Goal: Information Seeking & Learning: Learn about a topic

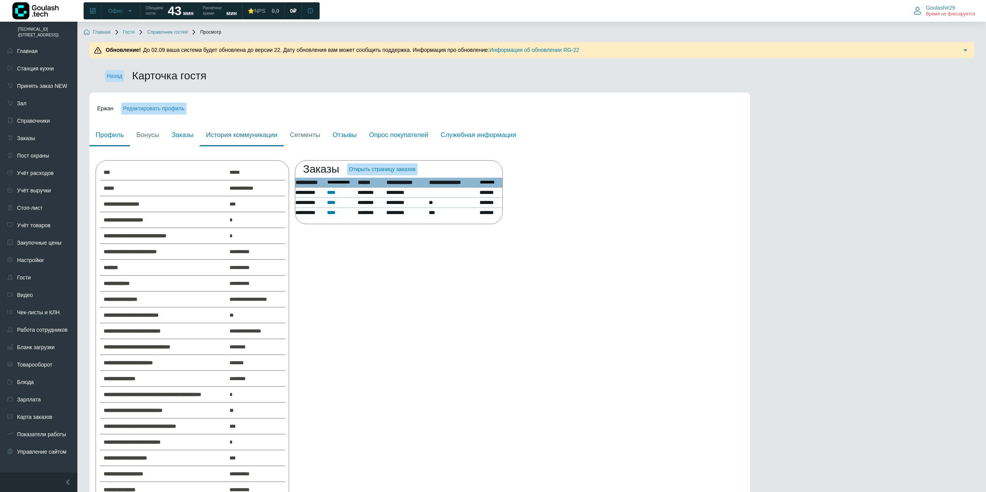
click at [230, 134] on link "История коммуникации" at bounding box center [242, 136] width 84 height 22
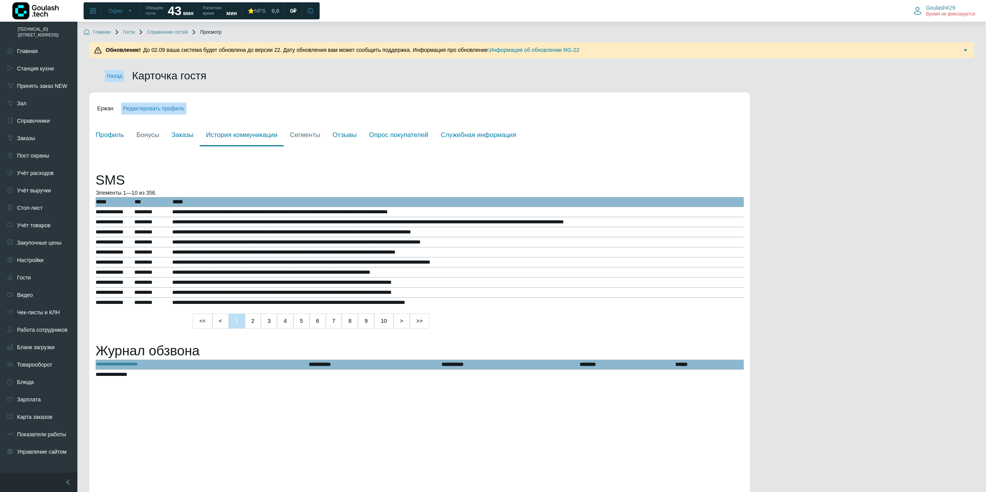
drag, startPoint x: 112, startPoint y: 187, endPoint x: 149, endPoint y: 184, distance: 37.3
click at [139, 186] on h1 "SMS" at bounding box center [420, 180] width 648 height 16
click at [148, 184] on h1 "SMS" at bounding box center [420, 180] width 648 height 16
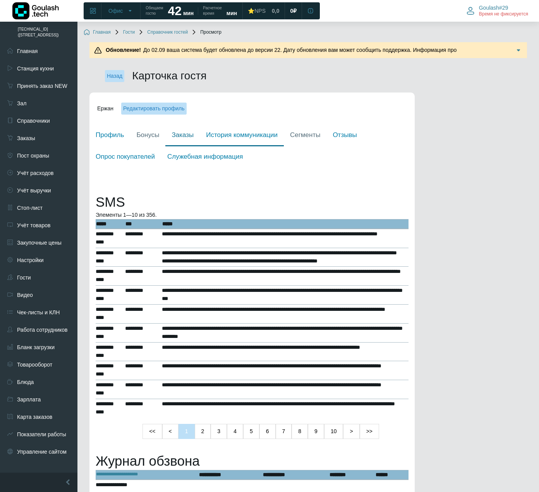
click at [186, 139] on link "Заказы" at bounding box center [182, 136] width 34 height 22
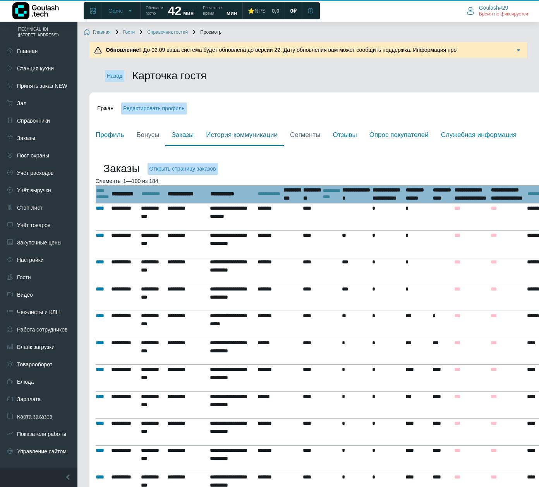
click at [230, 137] on link "История коммуникации" at bounding box center [242, 136] width 84 height 22
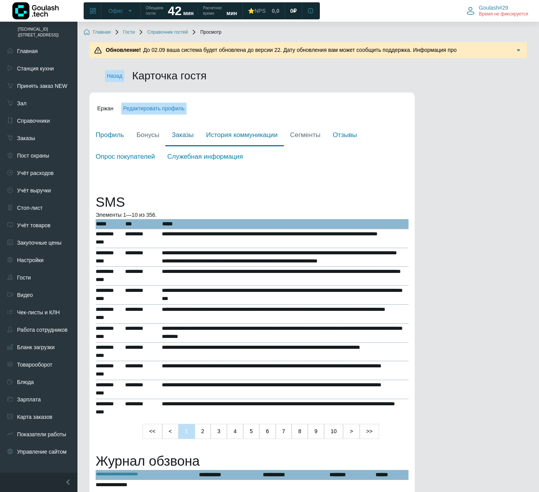
click at [172, 139] on link "Заказы" at bounding box center [182, 136] width 34 height 22
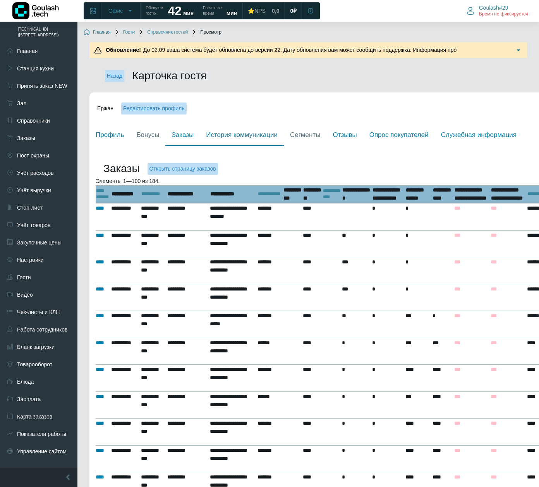
click at [235, 140] on link "История коммуникации" at bounding box center [242, 136] width 84 height 22
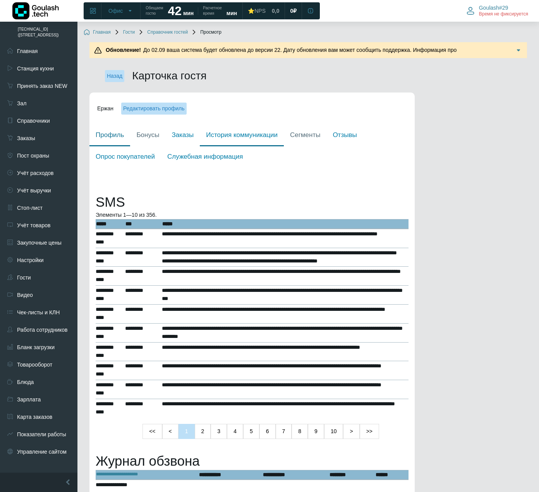
click at [106, 134] on link "Профиль" at bounding box center [109, 136] width 41 height 22
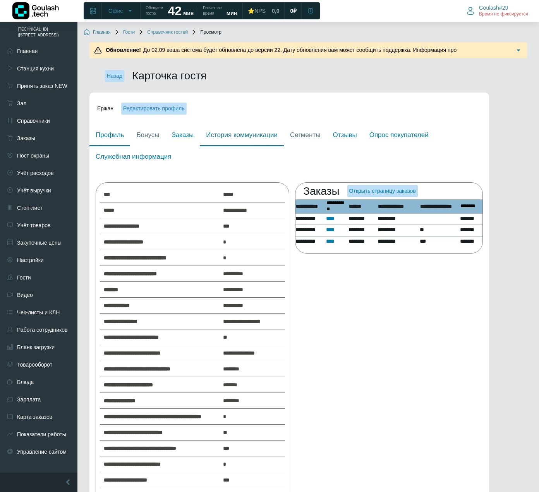
click at [244, 137] on link "История коммуникации" at bounding box center [242, 136] width 84 height 22
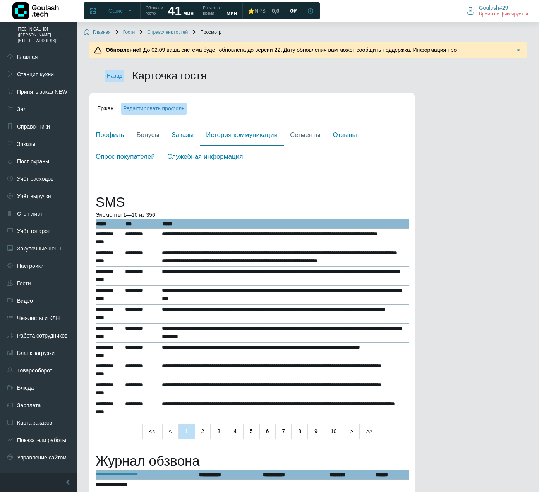
click at [129, 230] on td "*********" at bounding box center [143, 238] width 37 height 19
click at [133, 235] on td "*********" at bounding box center [143, 238] width 37 height 19
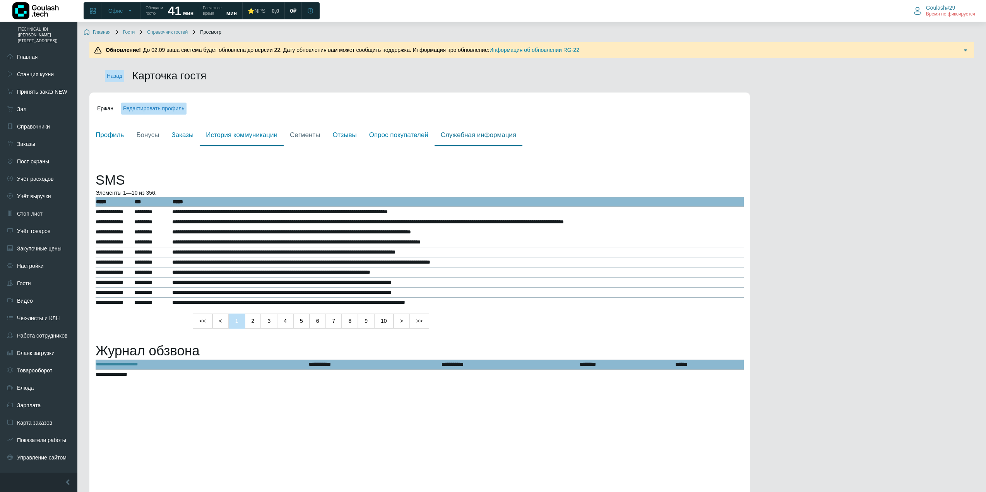
click at [473, 136] on link "Служебная информация" at bounding box center [479, 136] width 88 height 22
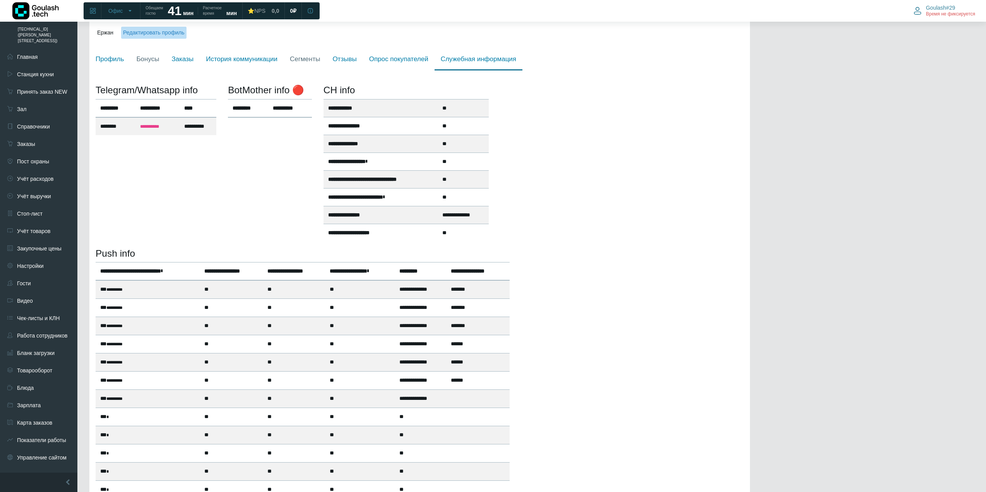
scroll to position [77, 0]
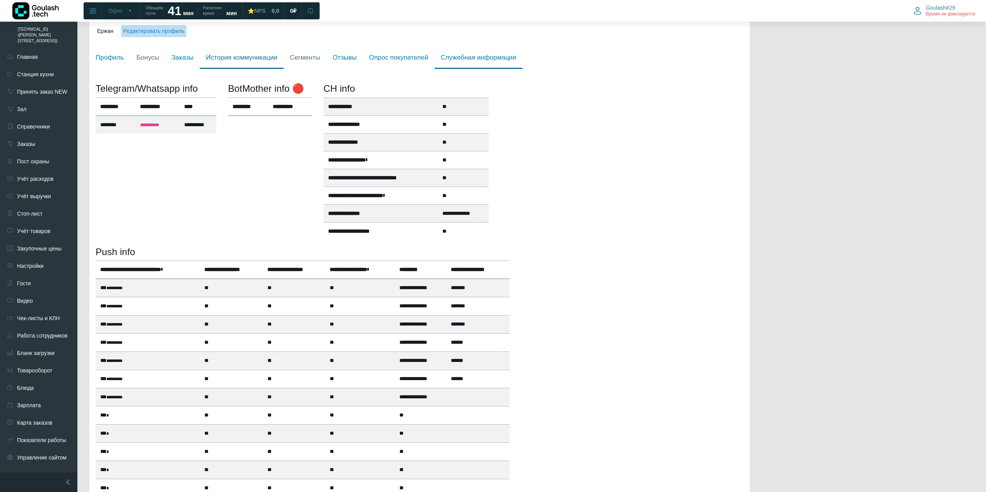
click at [251, 60] on link "История коммуникации" at bounding box center [242, 58] width 84 height 22
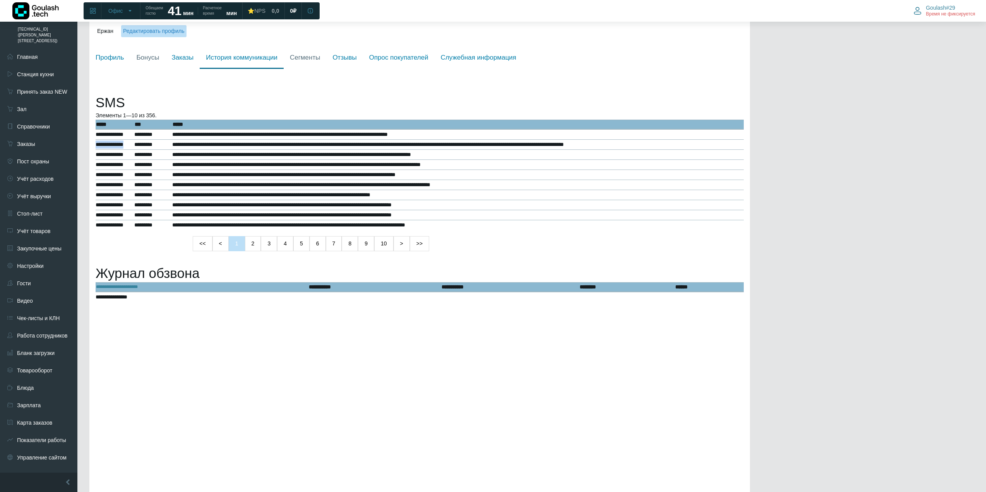
drag, startPoint x: 97, startPoint y: 146, endPoint x: 134, endPoint y: 144, distance: 36.8
click at [134, 144] on td "**********" at bounding box center [115, 145] width 39 height 10
